Goal: Contribute content

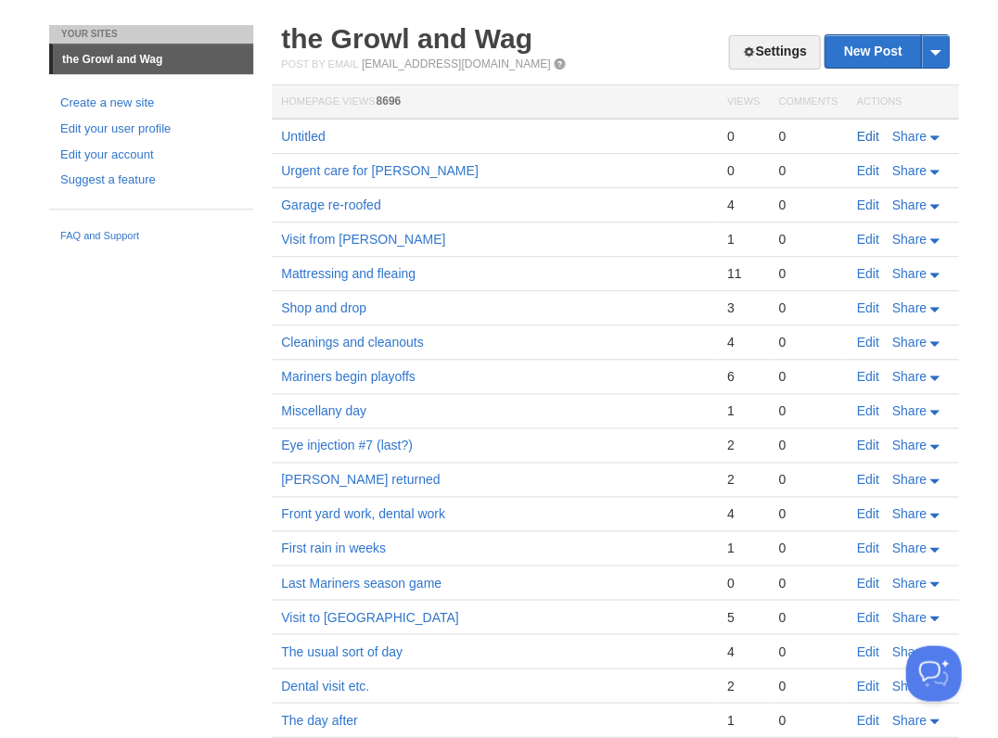
click at [870, 133] on link "Edit" at bounding box center [867, 136] width 22 height 15
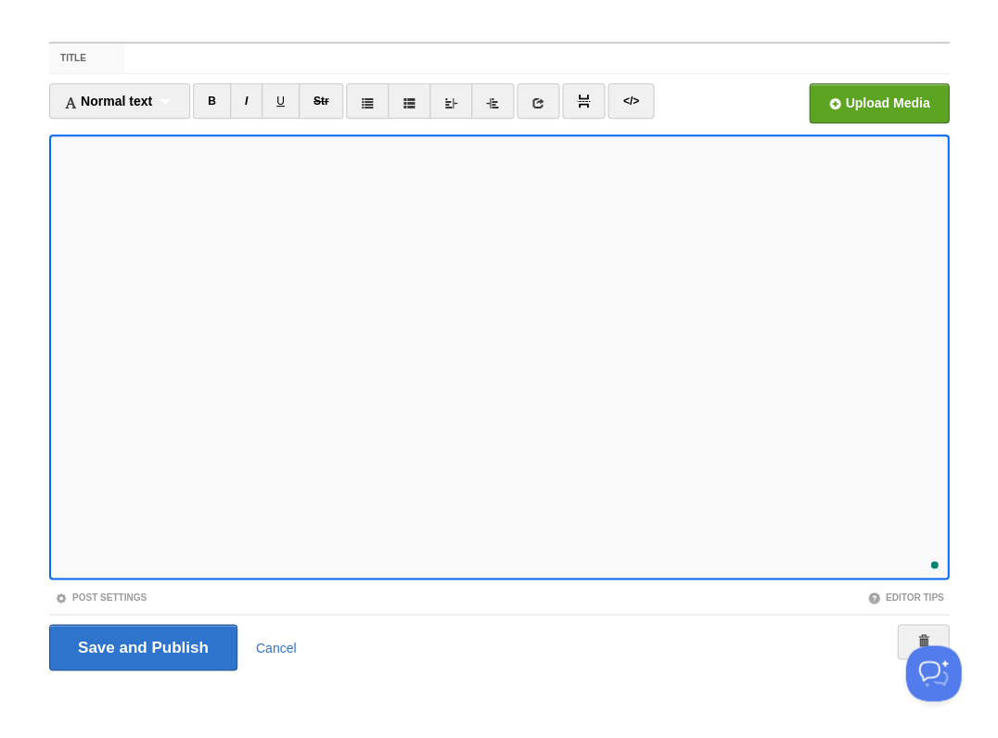
scroll to position [373, 0]
click at [141, 645] on input "Save and Publish" at bounding box center [143, 647] width 188 height 46
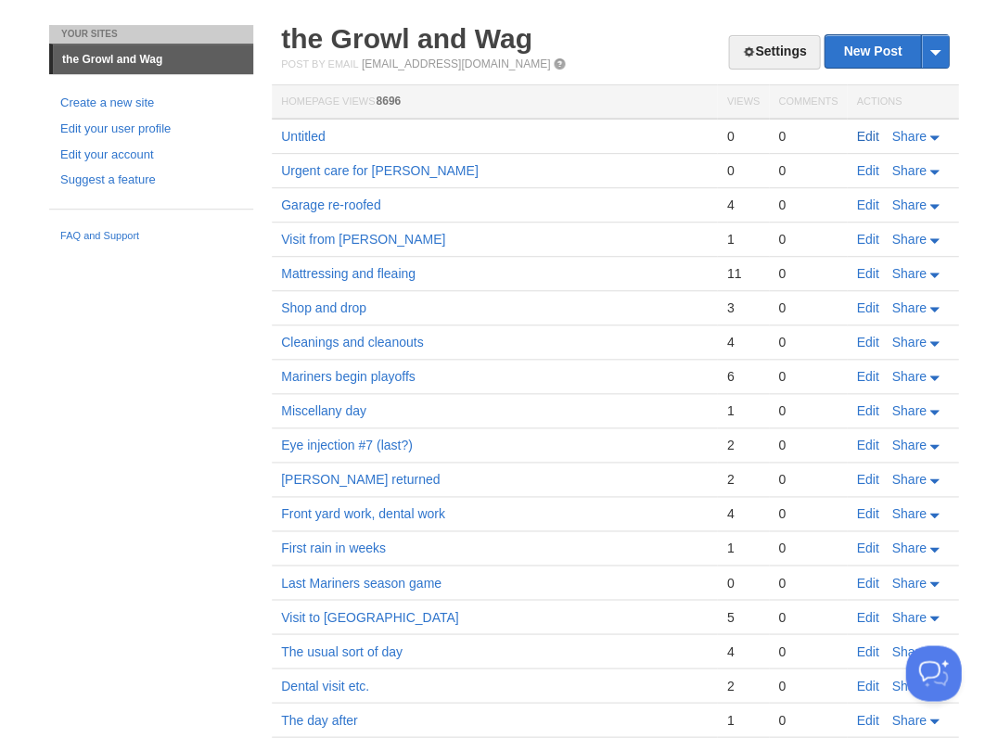
click at [865, 137] on link "Edit" at bounding box center [867, 136] width 22 height 15
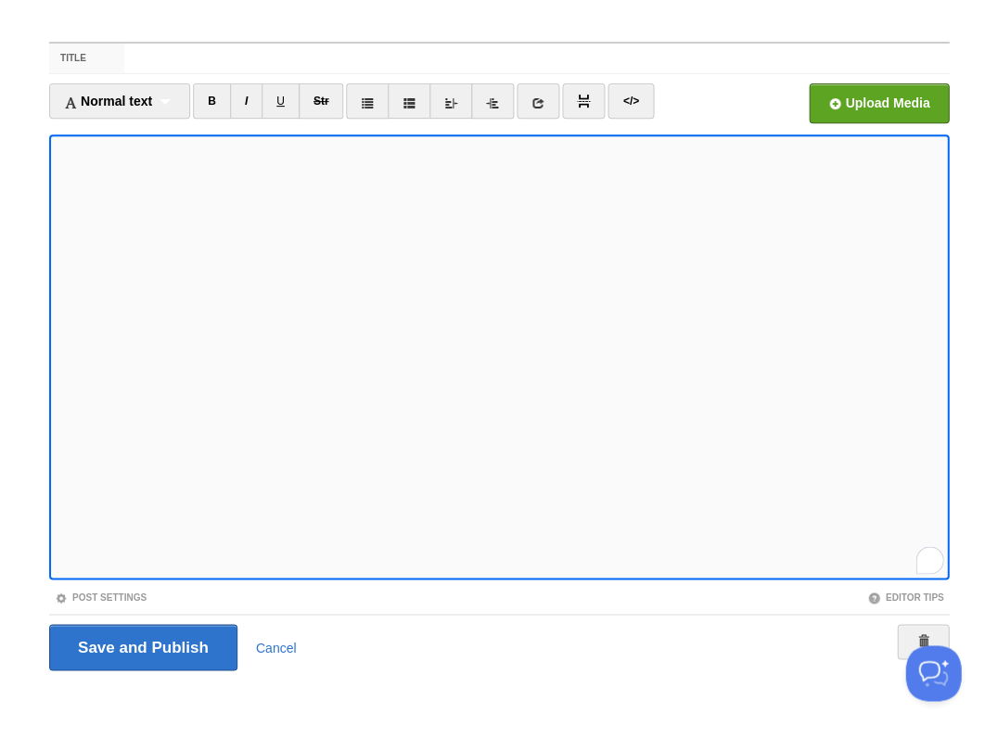
scroll to position [459, 0]
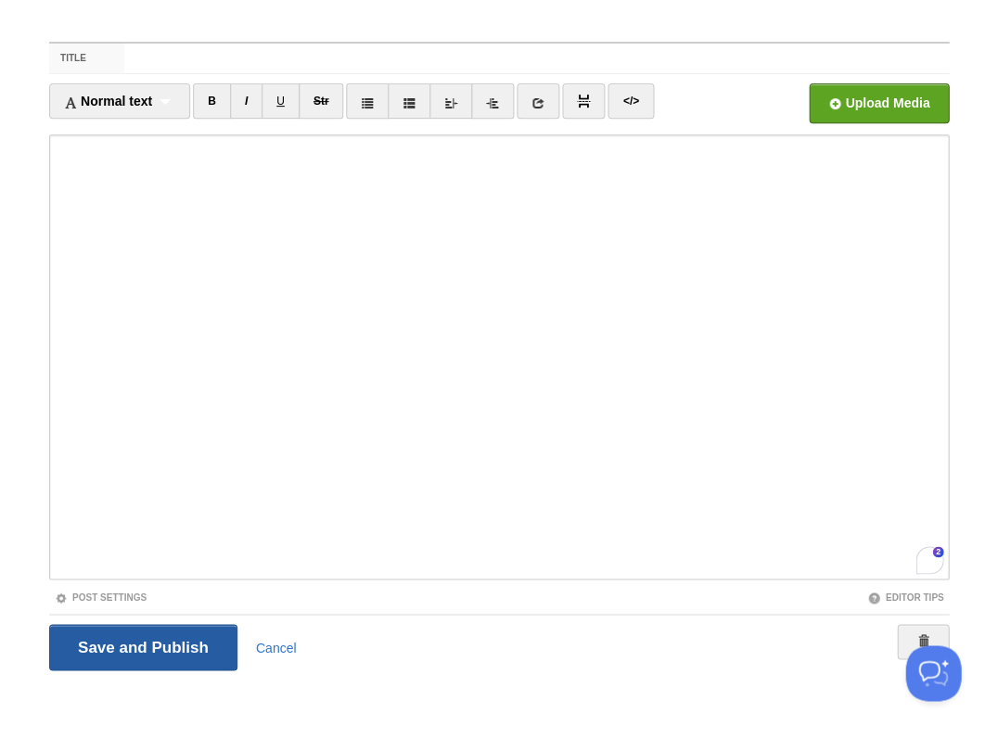
click at [141, 645] on input "Save and Publish" at bounding box center [143, 647] width 188 height 46
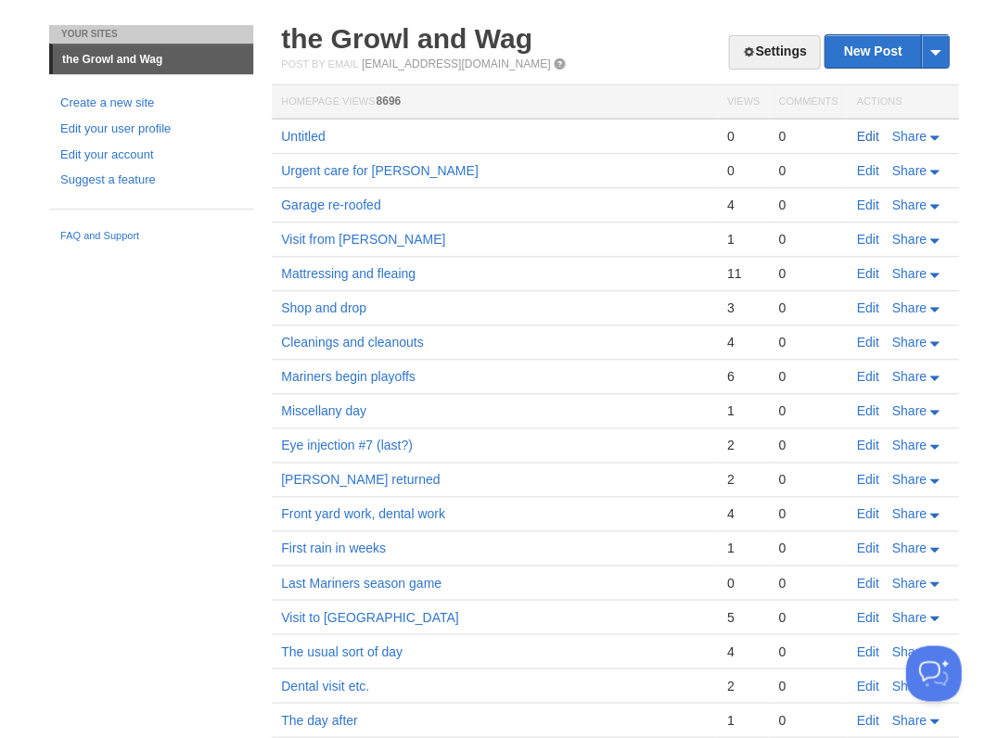
click at [860, 134] on link "Edit" at bounding box center [867, 136] width 22 height 15
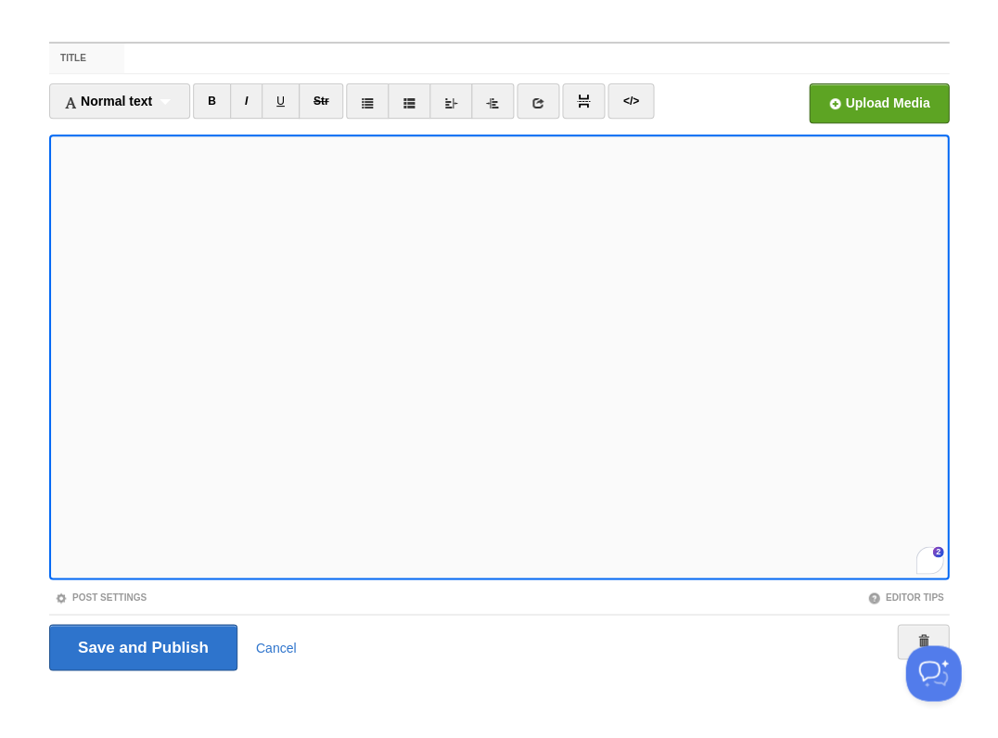
scroll to position [471, 0]
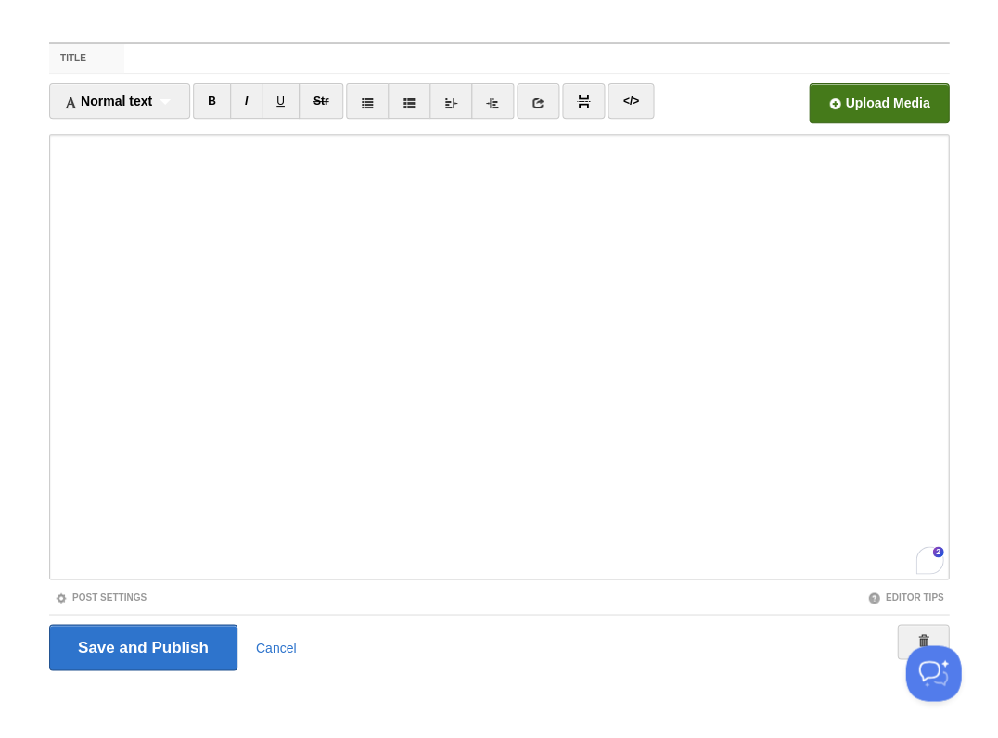
click at [878, 107] on input "file" at bounding box center [319, 108] width 1404 height 95
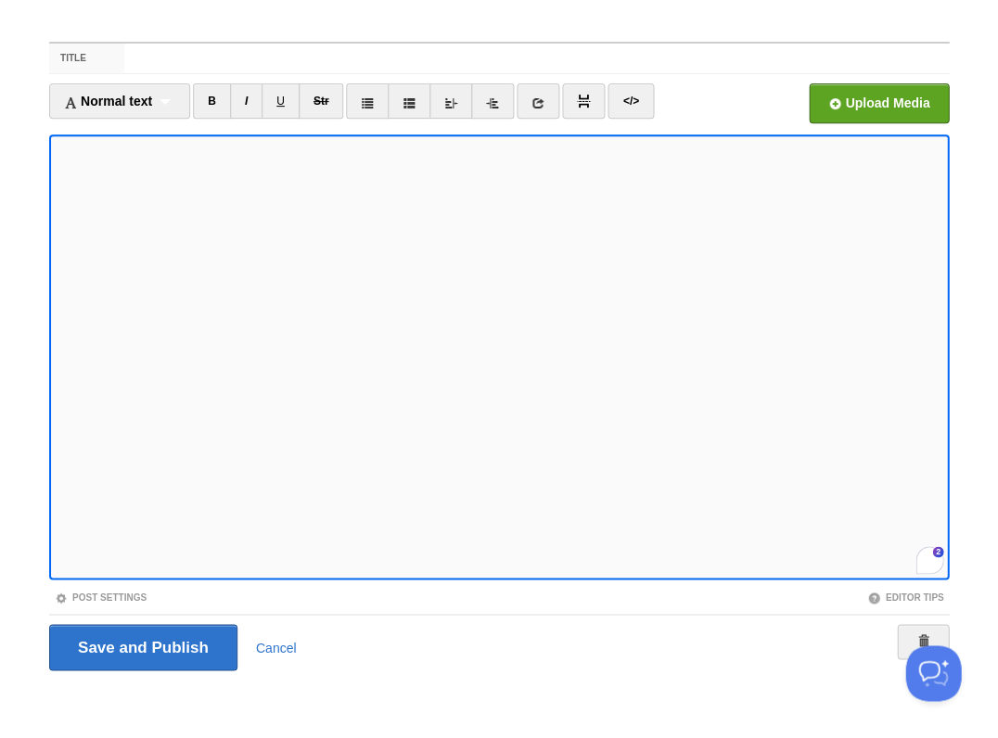
scroll to position [526, 0]
click at [918, 105] on input "file" at bounding box center [319, 108] width 1404 height 95
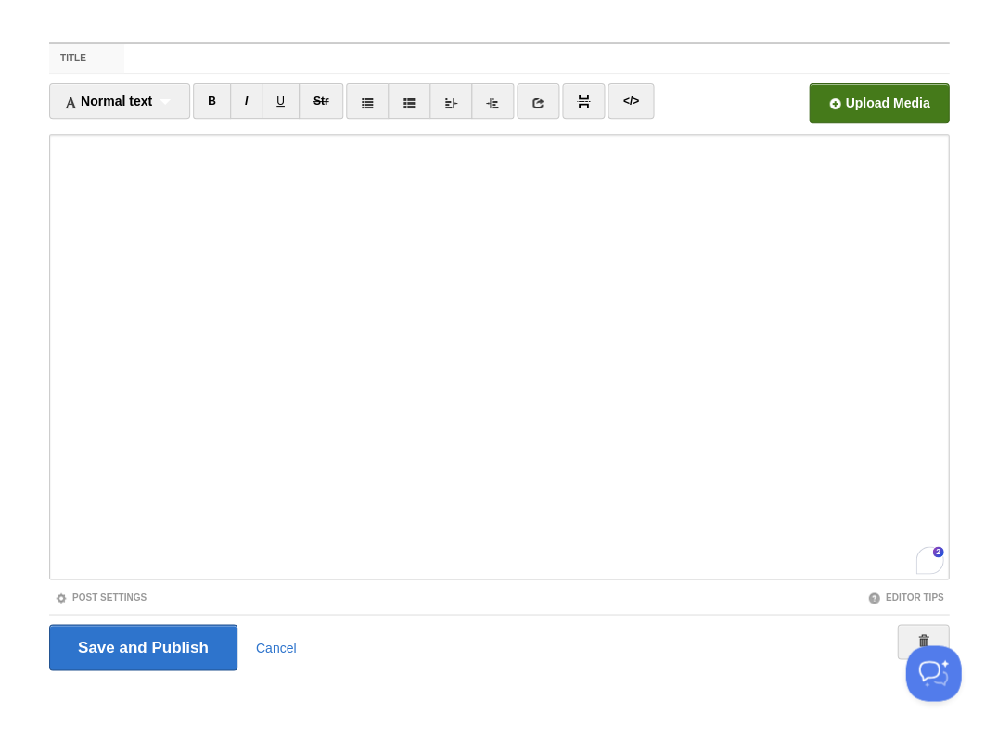
click at [865, 109] on input "file" at bounding box center [319, 108] width 1404 height 95
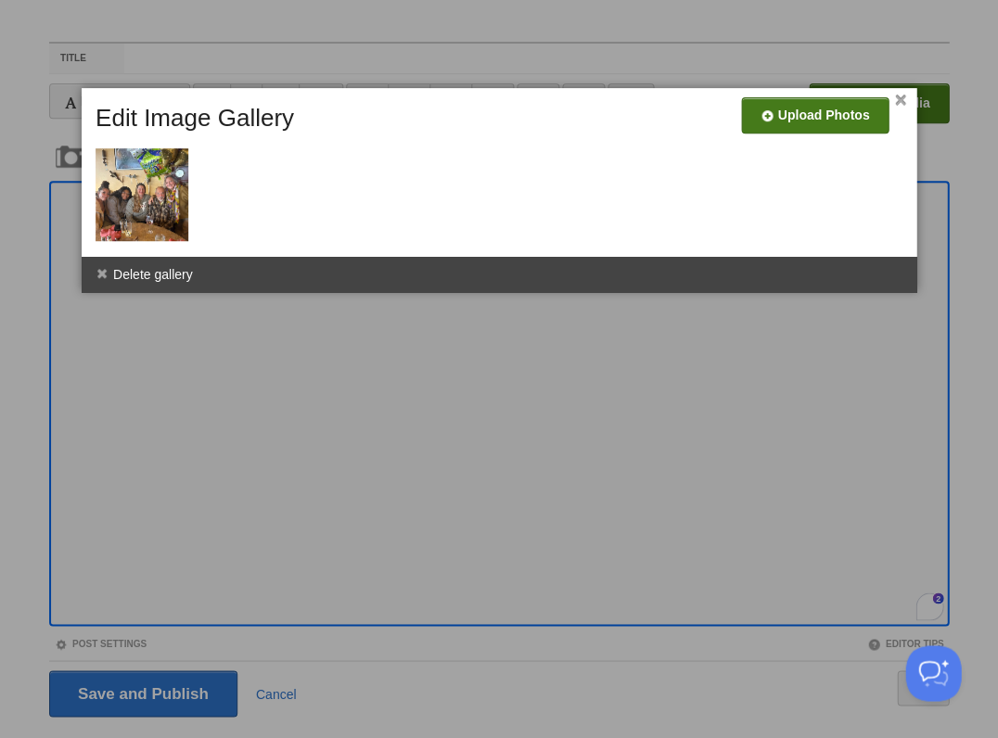
click at [773, 108] on input "file" at bounding box center [259, 122] width 1404 height 95
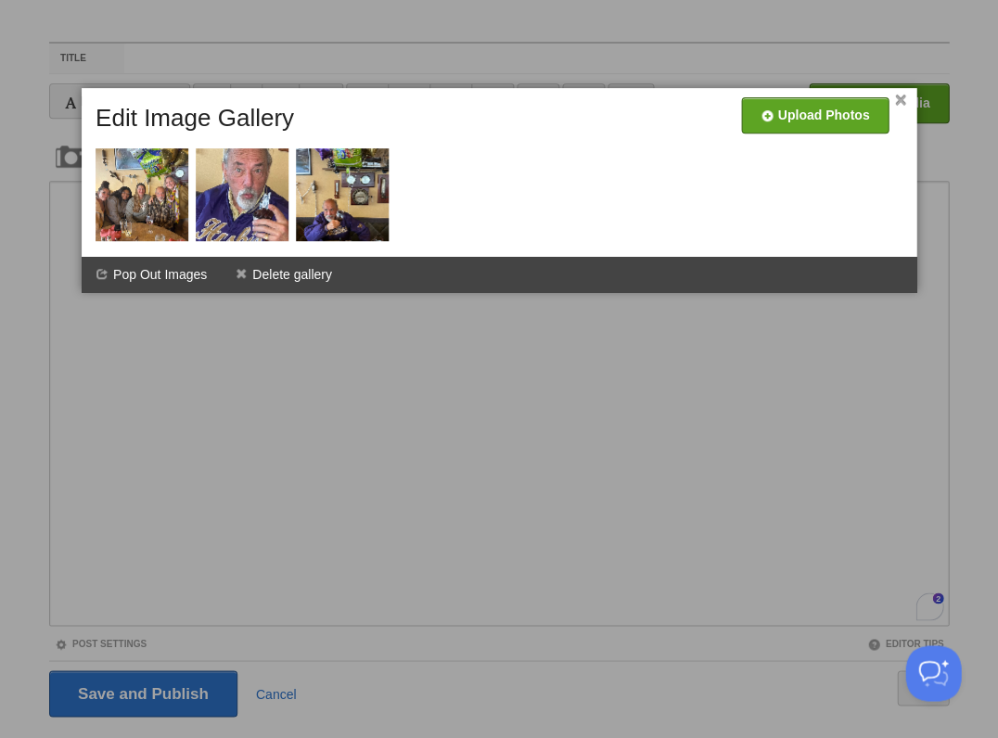
scroll to position [526, 0]
drag, startPoint x: 901, startPoint y: 96, endPoint x: 884, endPoint y: 112, distance: 23.6
click at [901, 96] on link "×" at bounding box center [900, 101] width 12 height 10
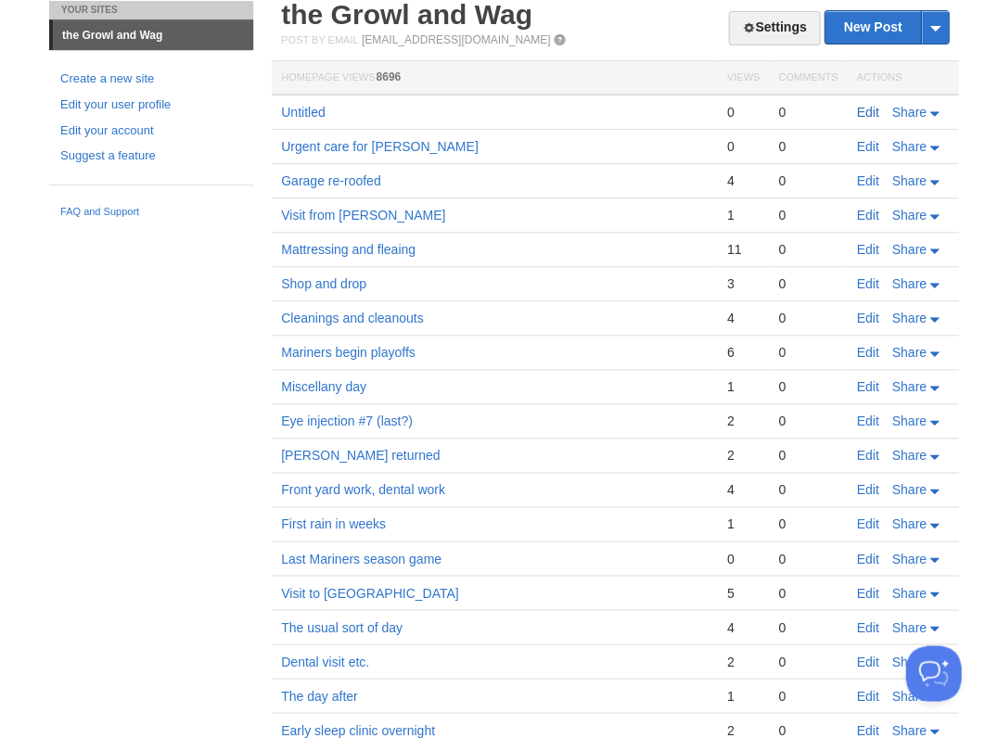
click at [858, 107] on link "Edit" at bounding box center [867, 112] width 22 height 15
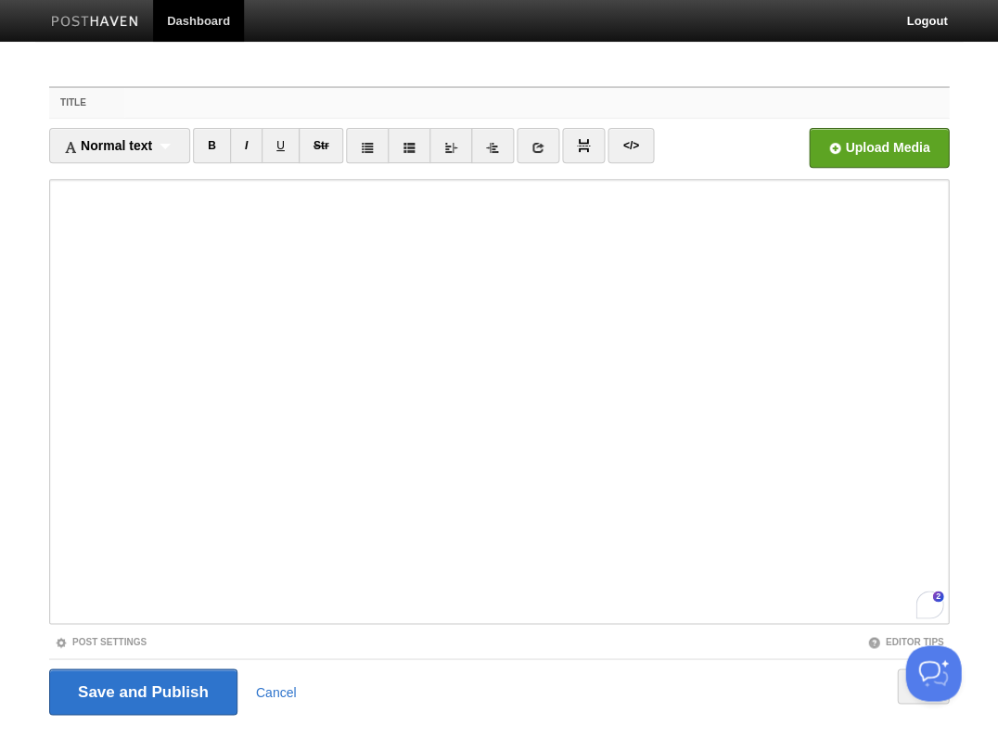
click at [198, 105] on input "Title" at bounding box center [536, 103] width 824 height 30
type input "Cousin [PERSON_NAME]'s birthday"
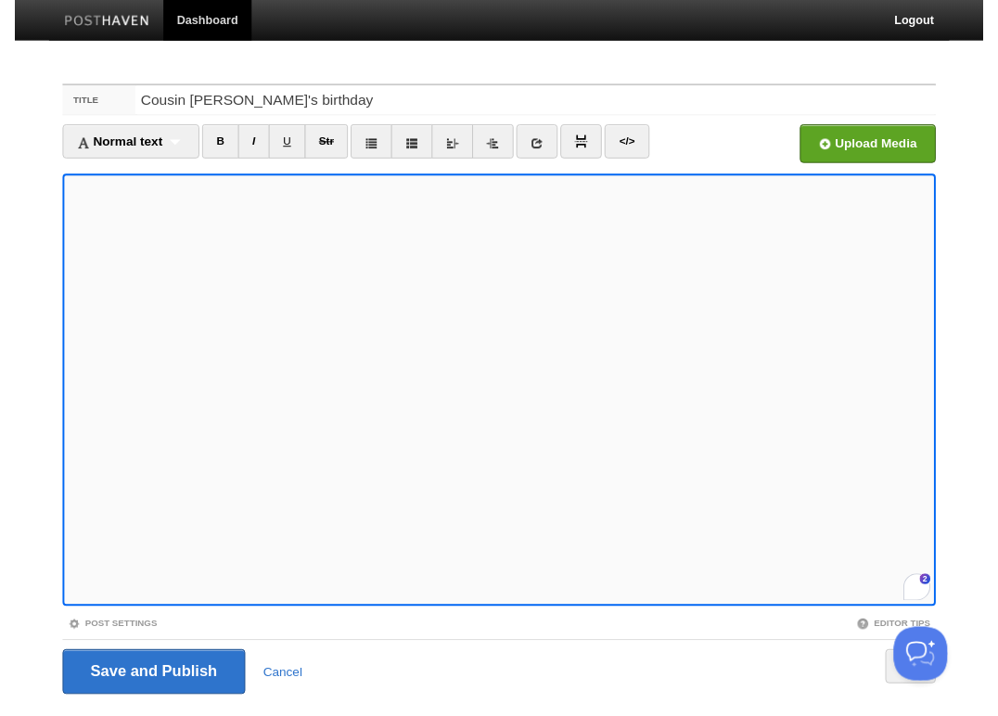
scroll to position [45, 0]
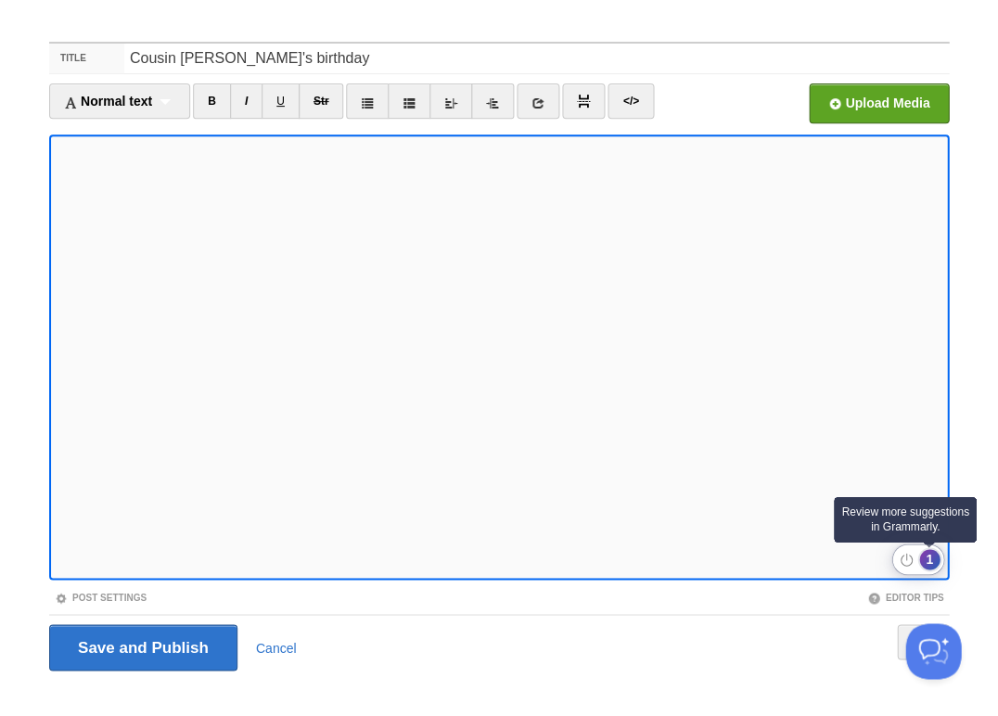
click at [928, 564] on div "1" at bounding box center [929, 559] width 20 height 20
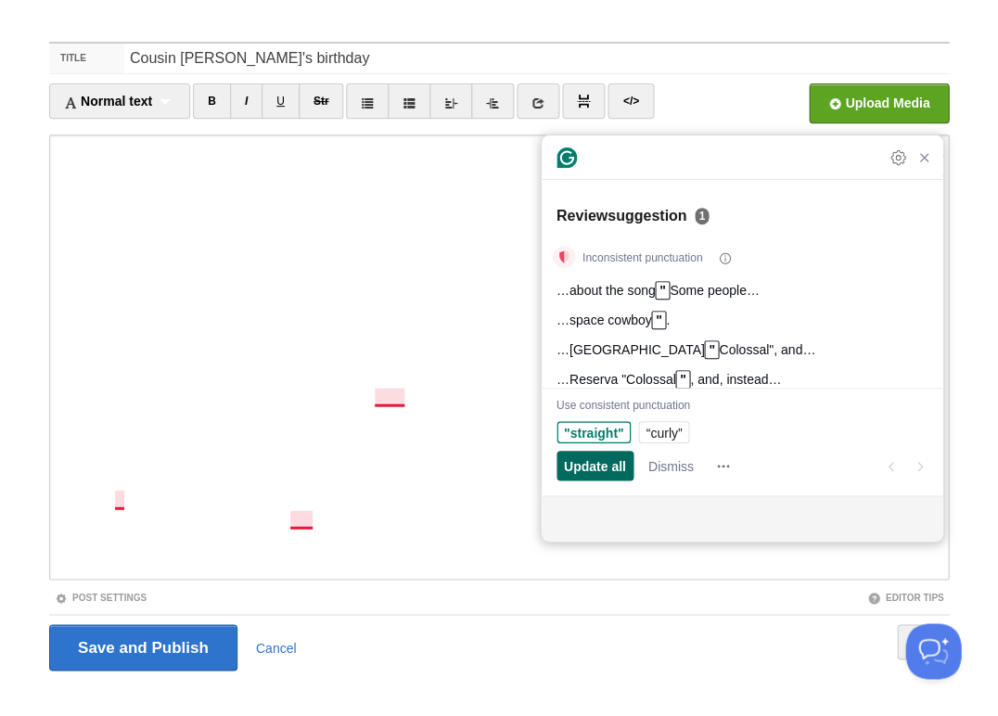
click at [591, 469] on span "Update all" at bounding box center [595, 465] width 62 height 19
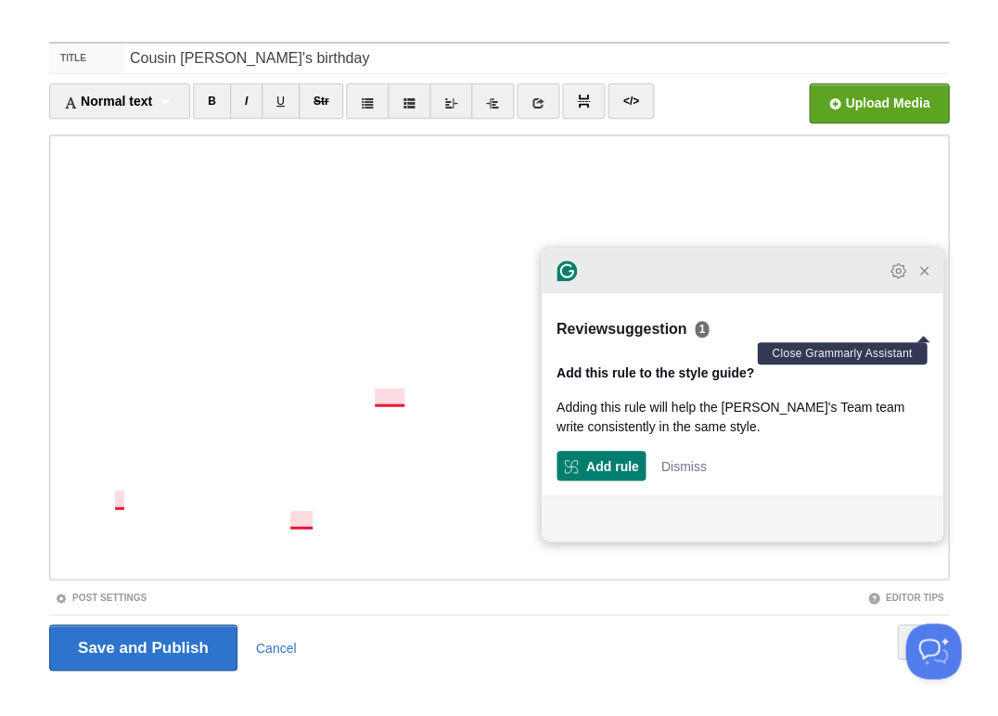
click at [927, 278] on icon "Close Grammarly Assistant" at bounding box center [923, 270] width 15 height 15
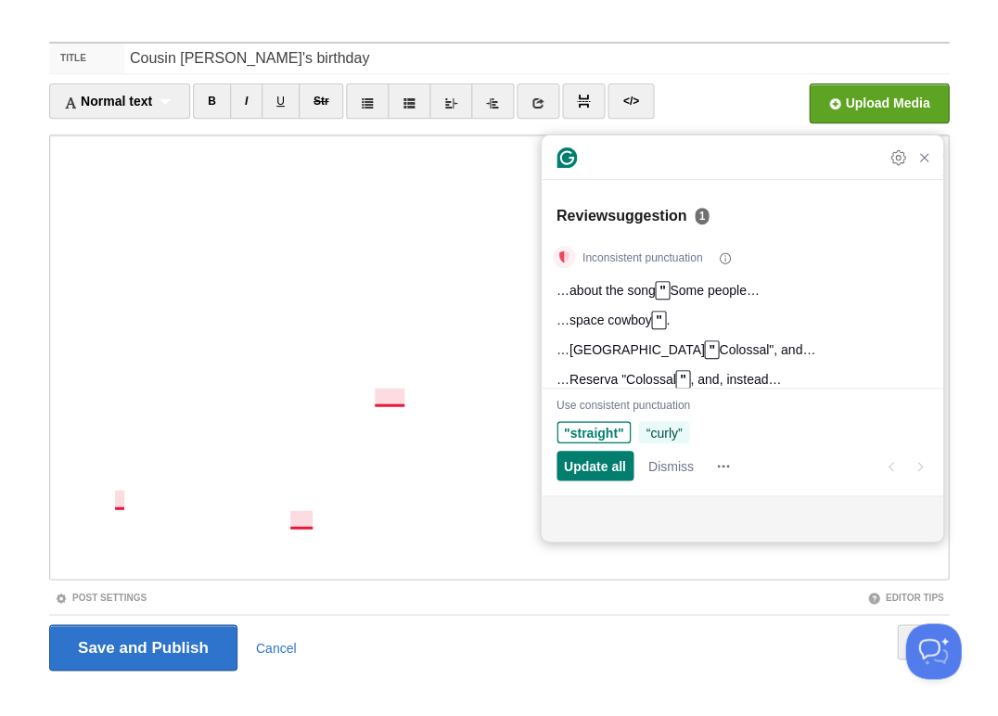
click at [663, 431] on span "“curly”" at bounding box center [663, 432] width 36 height 19
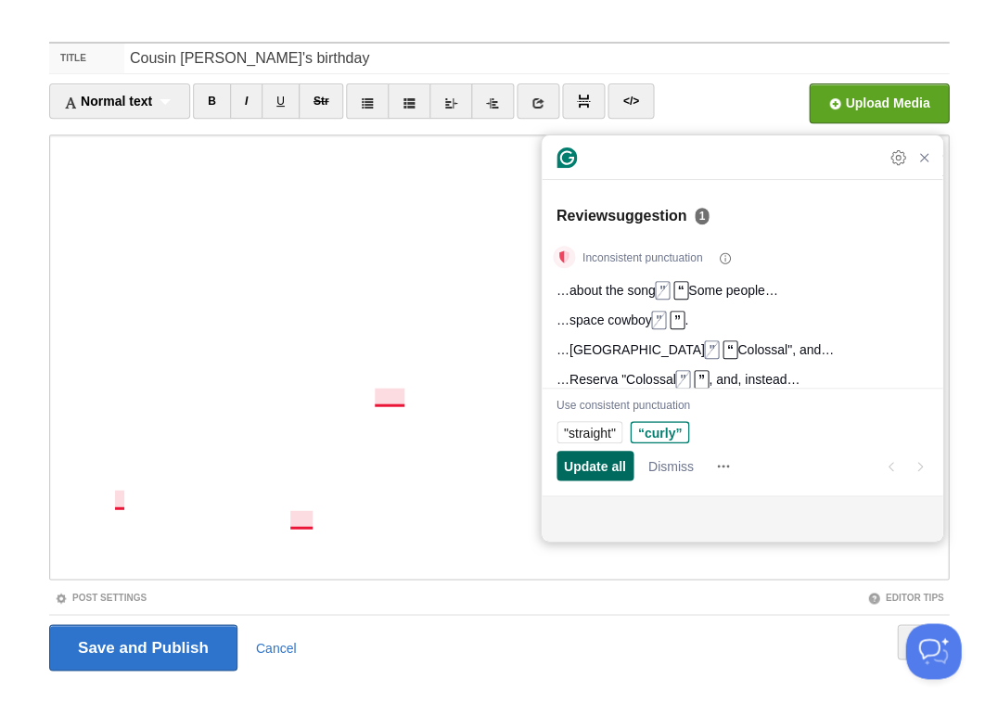
click at [597, 465] on span "Update all" at bounding box center [595, 465] width 62 height 19
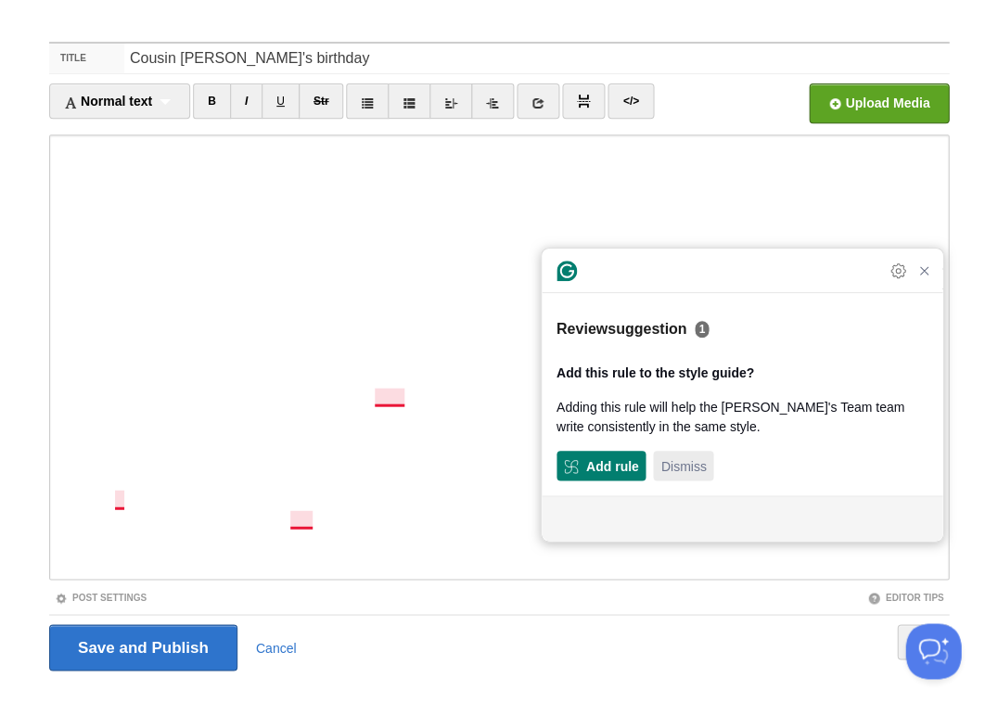
click at [685, 468] on span "Dismiss" at bounding box center [682, 465] width 45 height 19
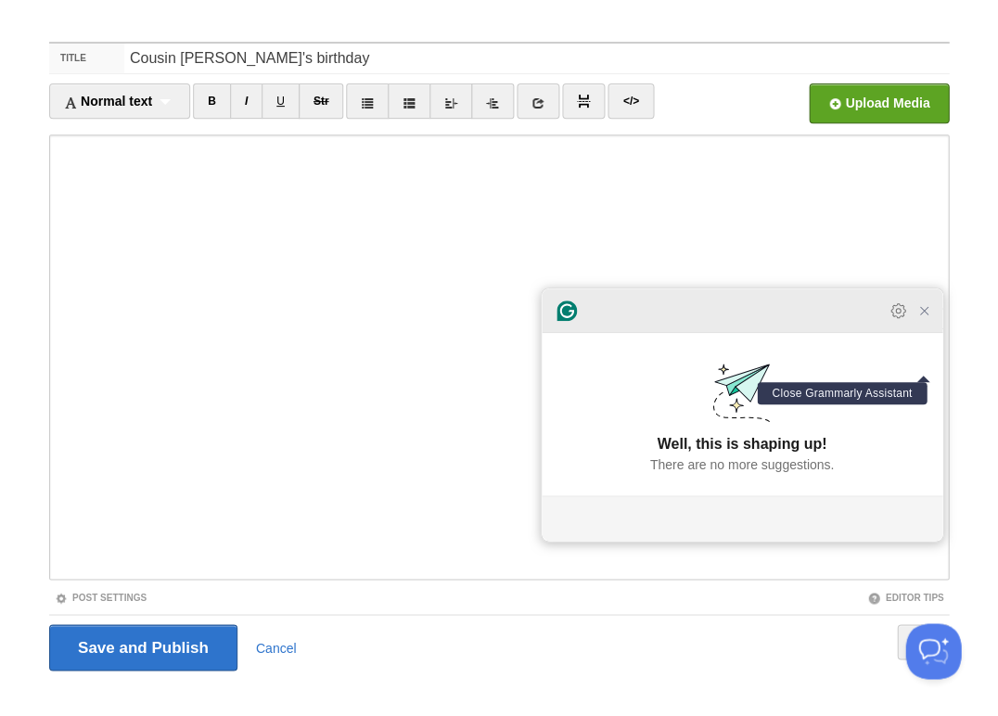
click at [923, 318] on icon "Close Grammarly Assistant" at bounding box center [923, 310] width 15 height 15
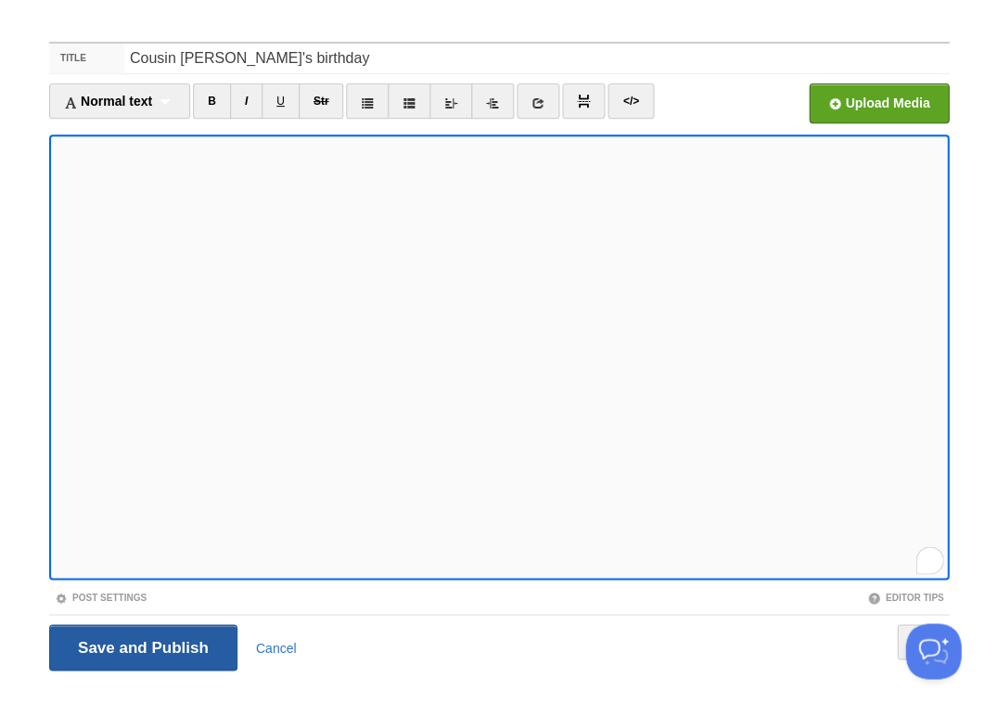
click at [141, 645] on input "Save and Publish" at bounding box center [143, 647] width 188 height 46
